Goal: Transaction & Acquisition: Obtain resource

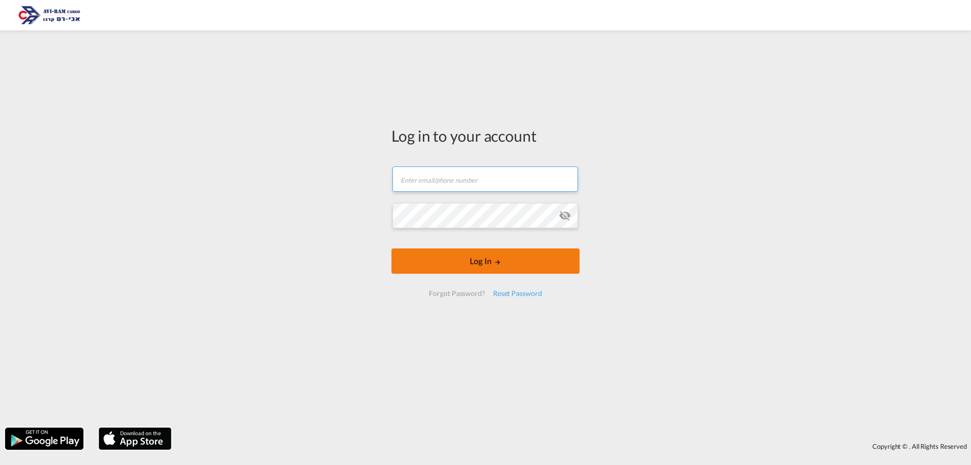
type input "[EMAIL_ADDRESS][DOMAIN_NAME]"
click at [491, 277] on form "[EMAIL_ADDRESS][DOMAIN_NAME] Email field is required Password field is required…" at bounding box center [486, 231] width 188 height 150
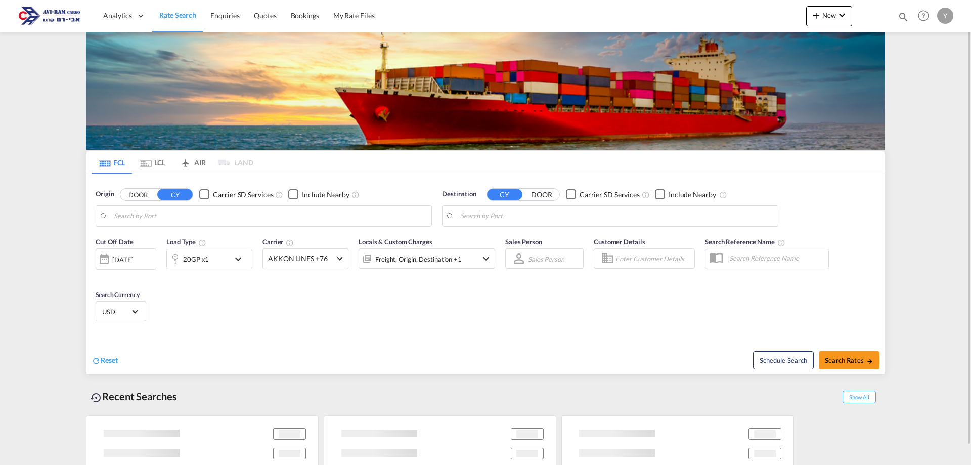
type input "Busan, KRPUS"
type input "Ashdod, ILASH"
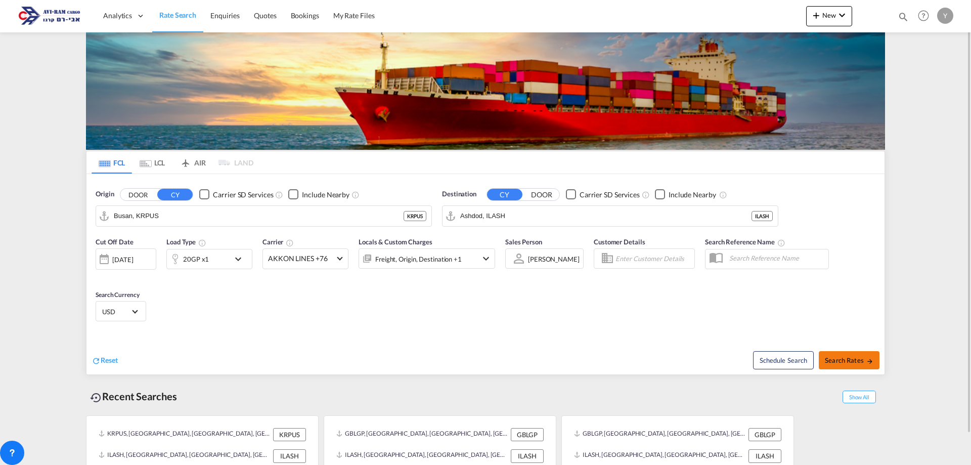
click at [837, 363] on span "Search Rates" at bounding box center [849, 360] width 49 height 8
type input "KRPUS to ILASH / [DATE]"
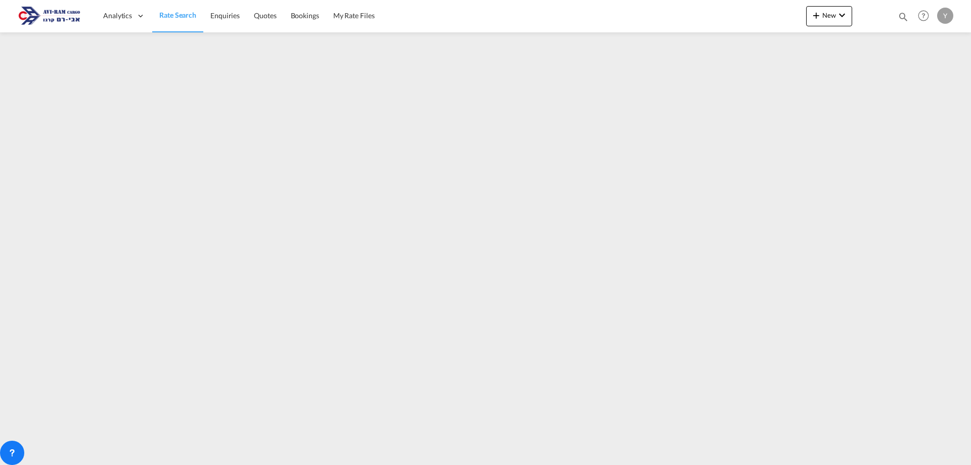
click at [183, 20] on link "Rate Search" at bounding box center [177, 15] width 51 height 33
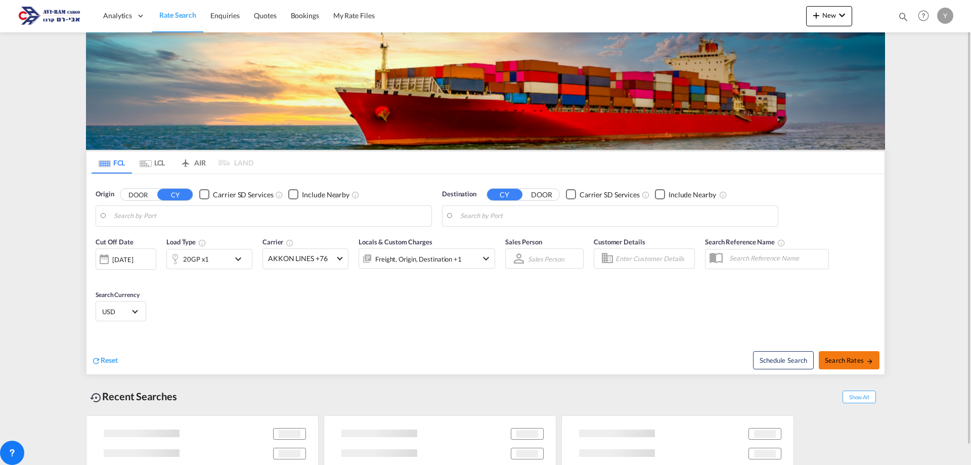
type input "Busan, KRPUS"
type input "Ashdod, ILASH"
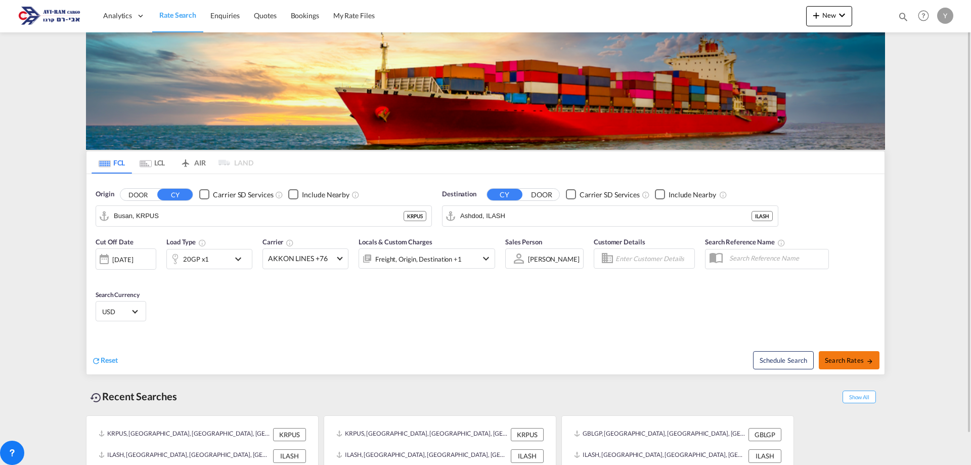
click at [864, 365] on button "Search Rates" at bounding box center [849, 360] width 61 height 18
type input "KRPUS to ILASH / [DATE]"
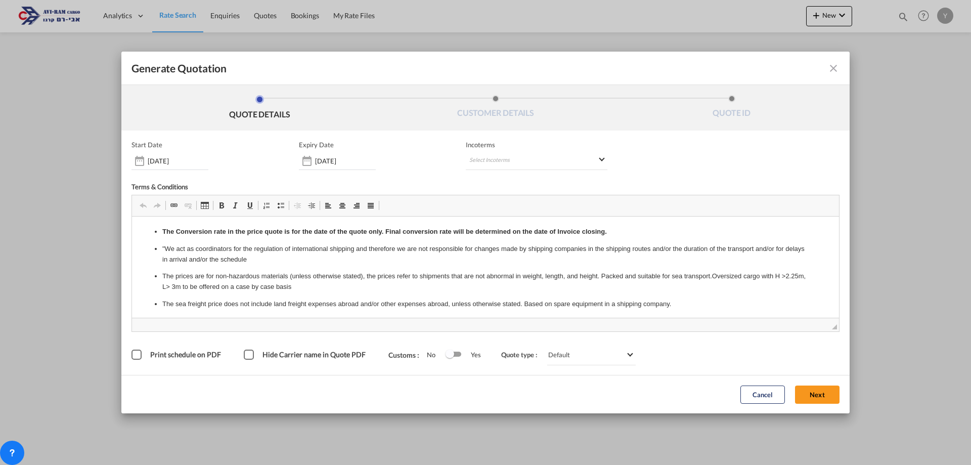
click at [567, 171] on div "Start Date [DATE] Expiry Date [DATE] Incoterms Select Incoterms FOB - export Fr…" at bounding box center [486, 253] width 708 height 224
click at [599, 166] on md-select "Select Incoterms FOB - export Free on Board CIF - export Cost,Insurance and Fre…" at bounding box center [537, 161] width 142 height 18
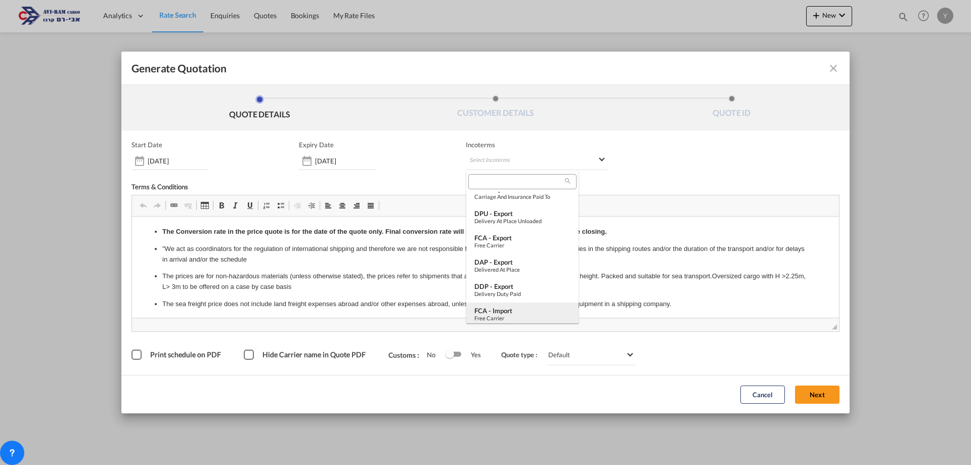
scroll to position [354, 0]
click at [530, 303] on div "FOB - import" at bounding box center [523, 307] width 96 height 8
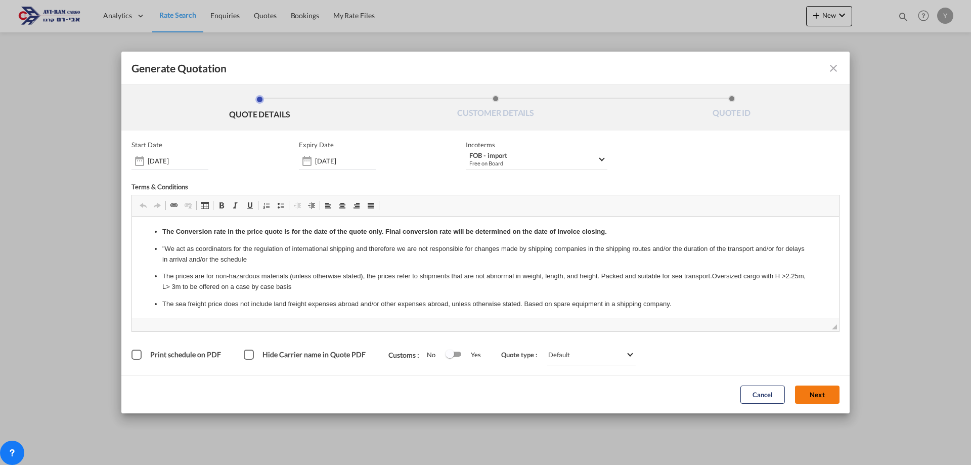
click at [822, 399] on button "Next" at bounding box center [817, 394] width 45 height 18
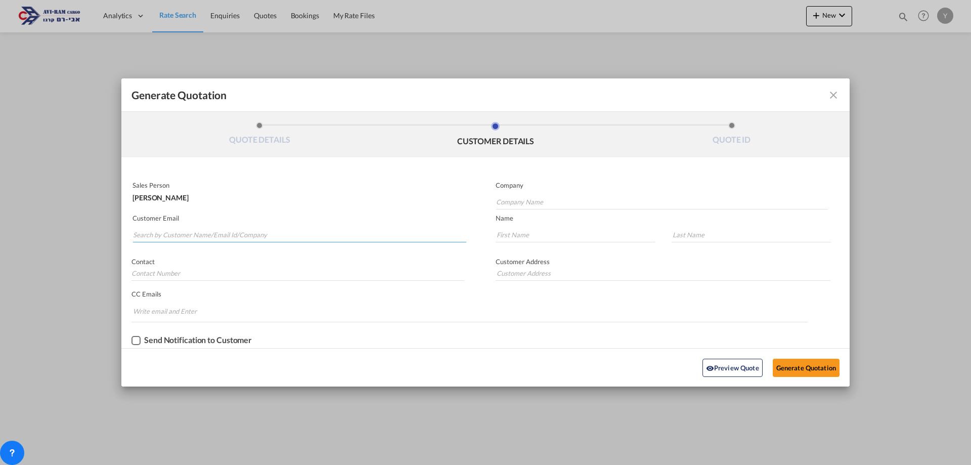
click at [183, 237] on input "Search by Customer Name/Email Id/Company" at bounding box center [299, 234] width 333 height 15
type input "b"
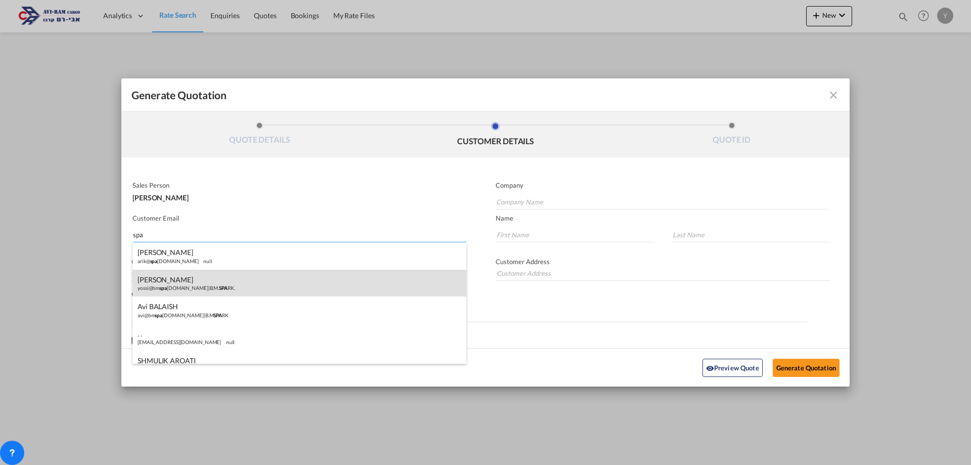
type input "spa"
click at [202, 286] on div "YOSSI BALAISH yossi@bm spa [DOMAIN_NAME] | B.M. SPA RK." at bounding box center [300, 283] width 334 height 27
type input "B.M. SPARK."
type input "[EMAIL_ADDRESS][DOMAIN_NAME]"
type input "YOSSI"
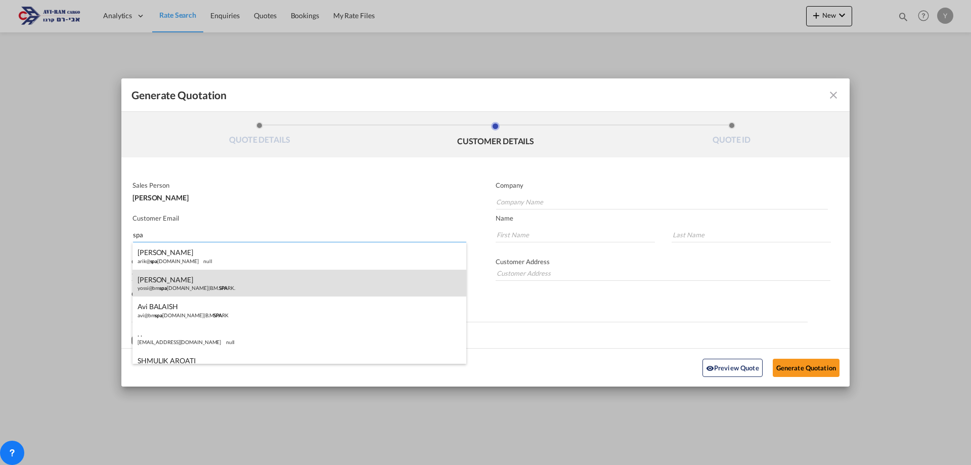
type input "BALAISH"
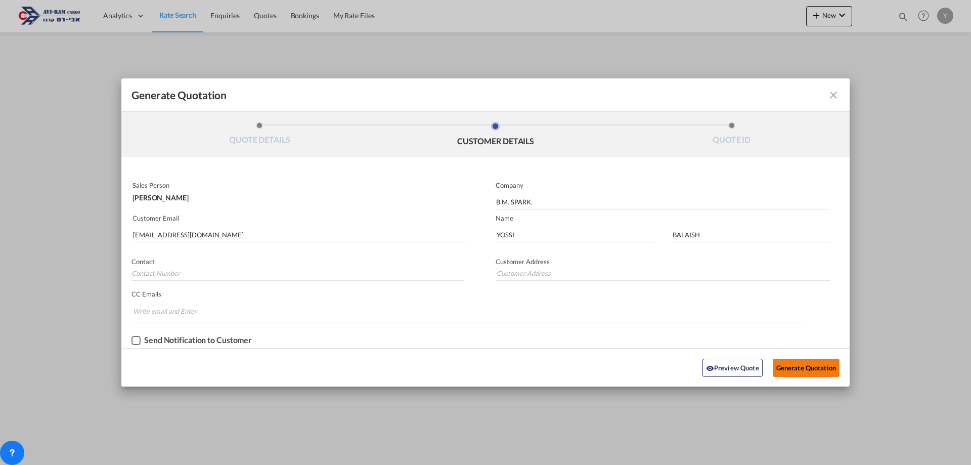
click at [800, 365] on button "Generate Quotation" at bounding box center [806, 368] width 67 height 18
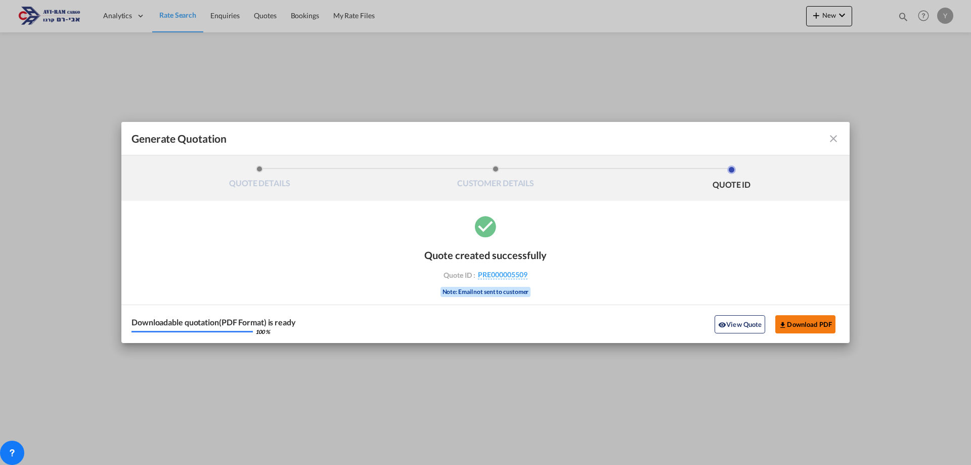
click at [818, 331] on button "Download PDF" at bounding box center [806, 324] width 60 height 18
